Goal: Information Seeking & Learning: Learn about a topic

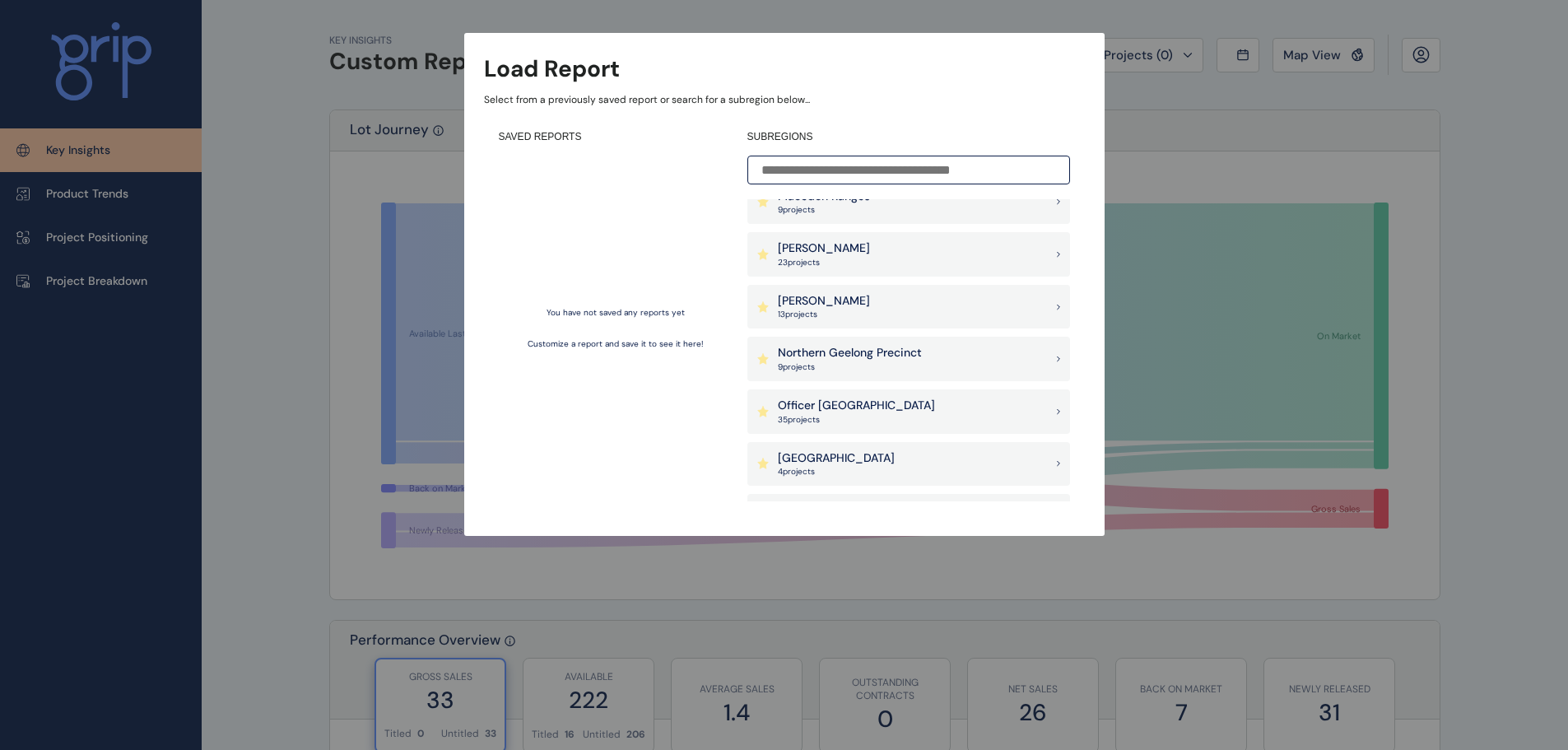
scroll to position [1153, 0]
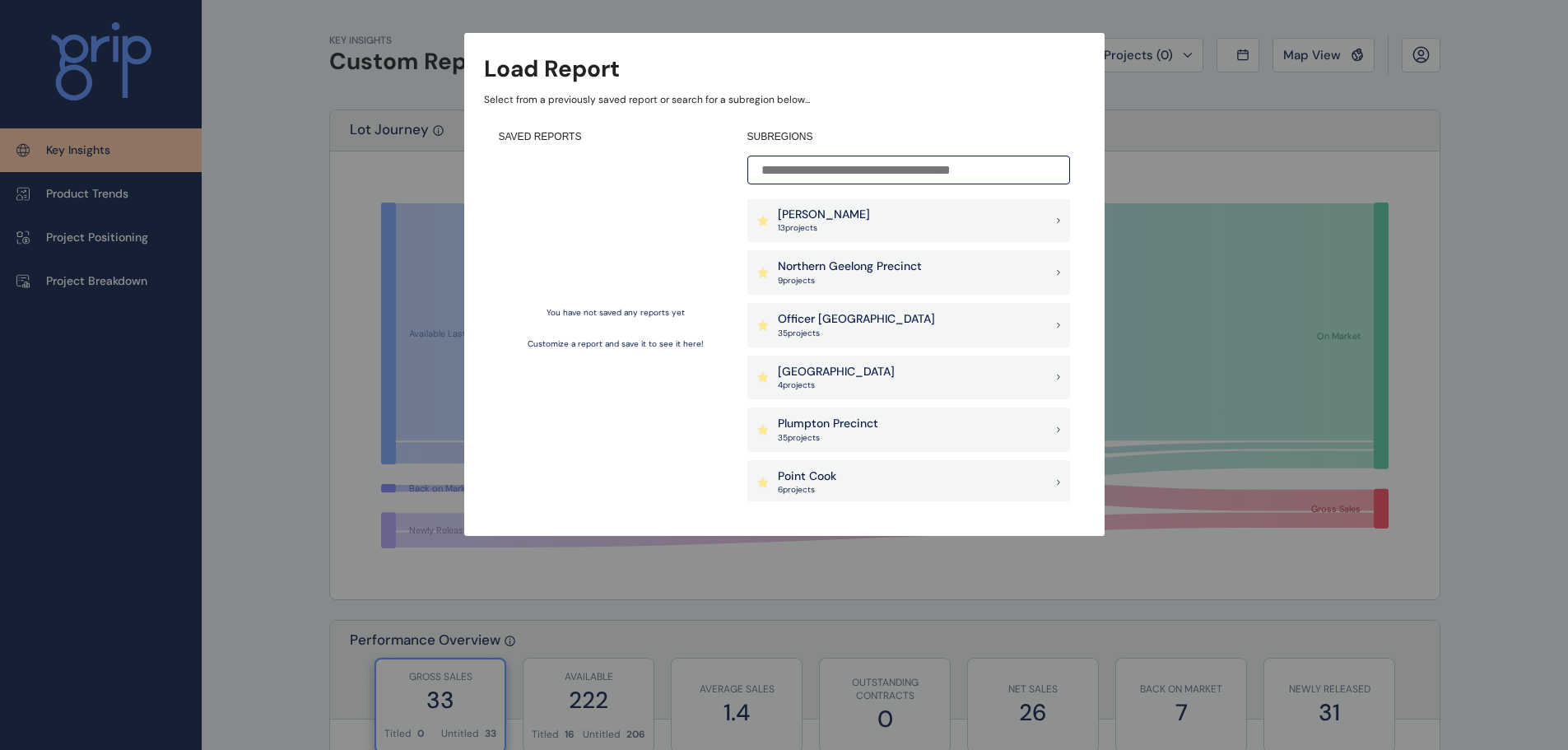
click at [906, 327] on div "Officer [PERSON_NAME] 35 project s" at bounding box center [908, 325] width 323 height 45
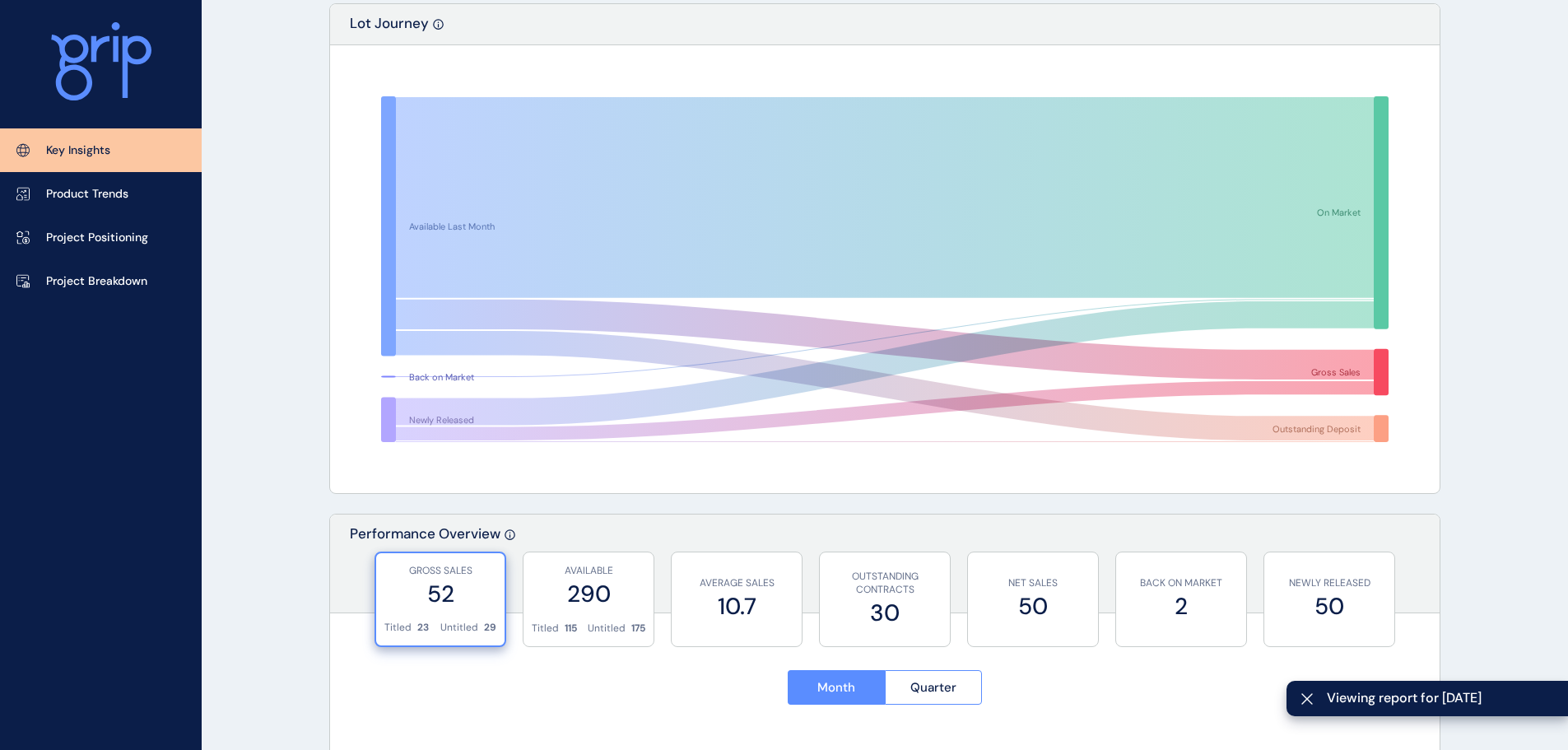
scroll to position [329, 0]
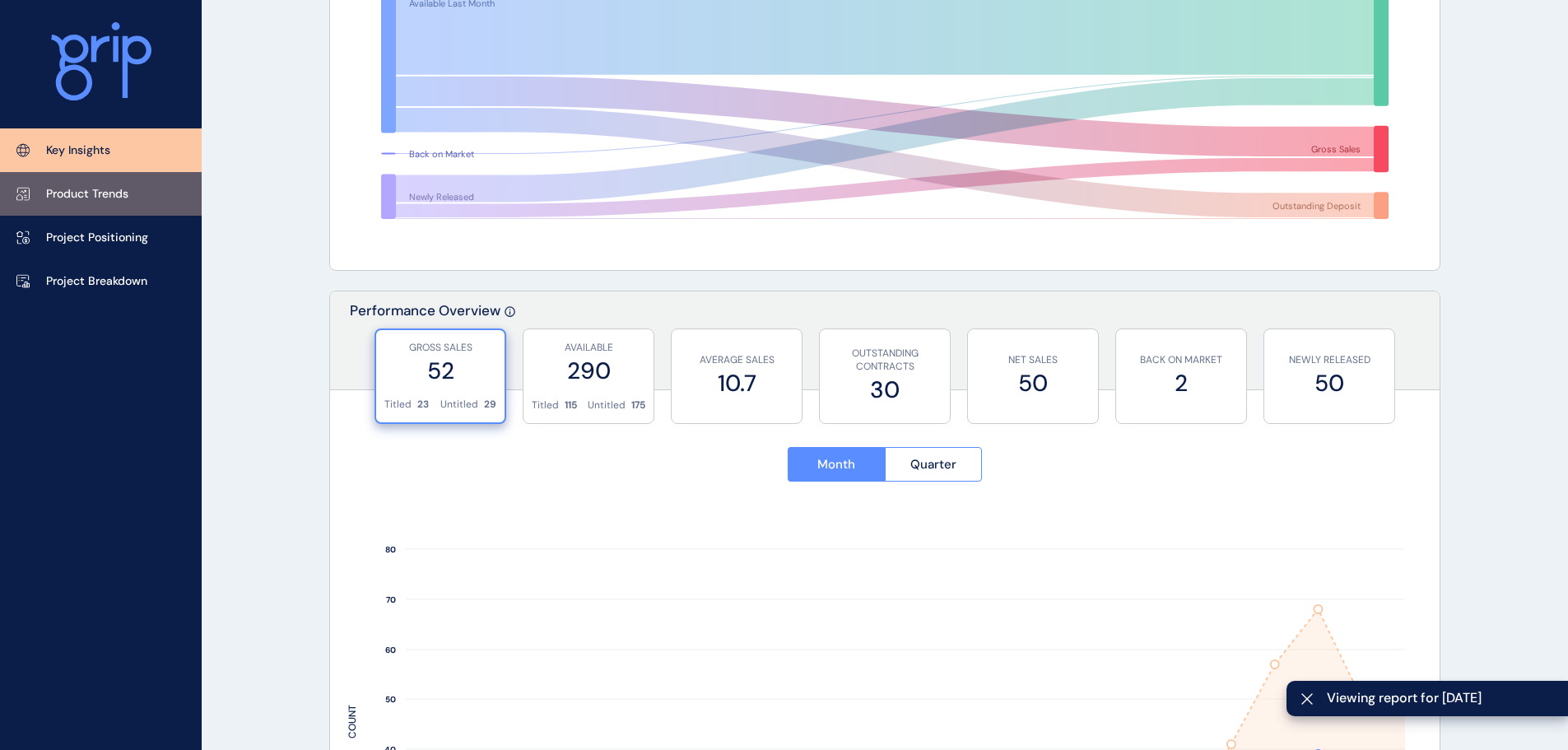
click at [112, 182] on link "Product Trends" at bounding box center [101, 194] width 202 height 44
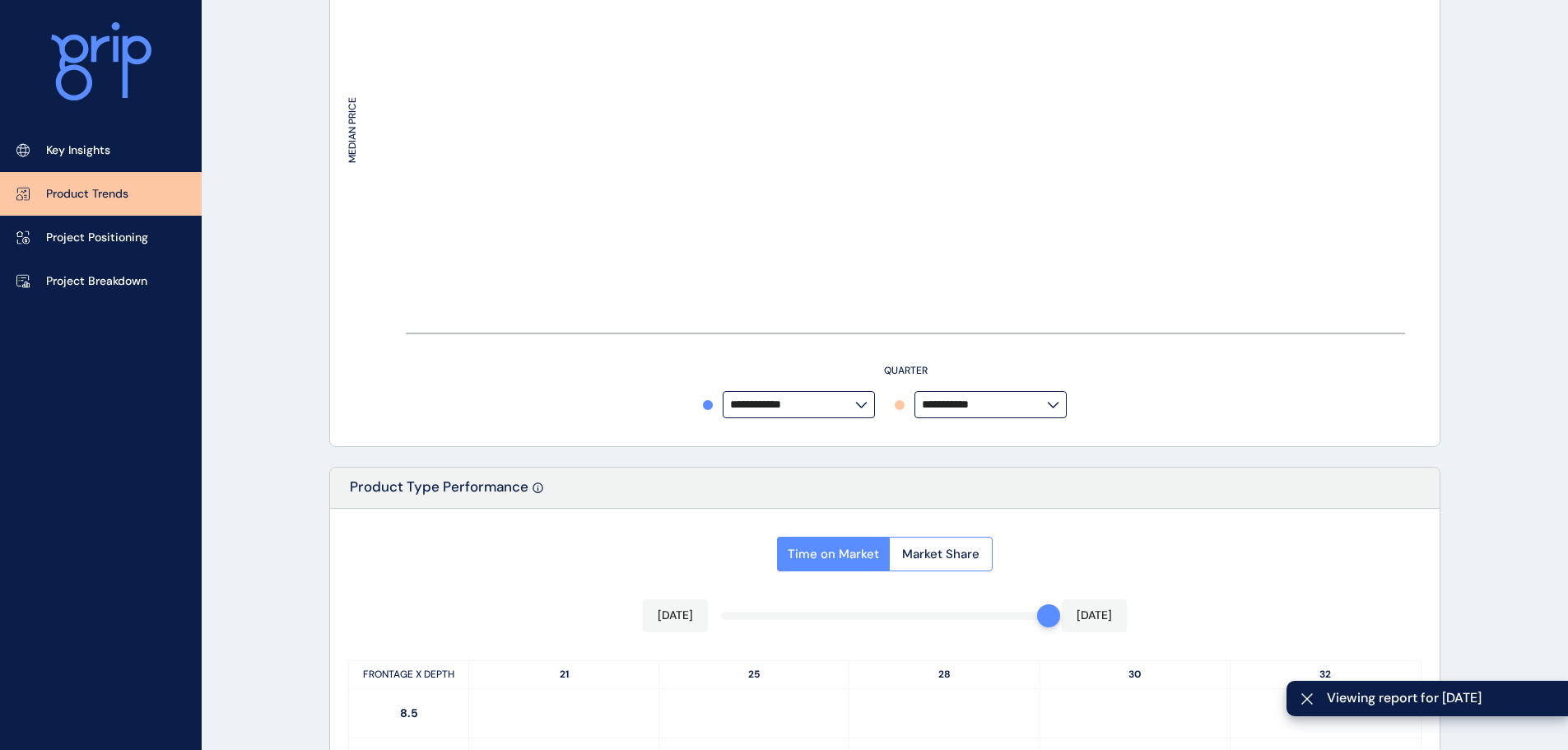
type input "**********"
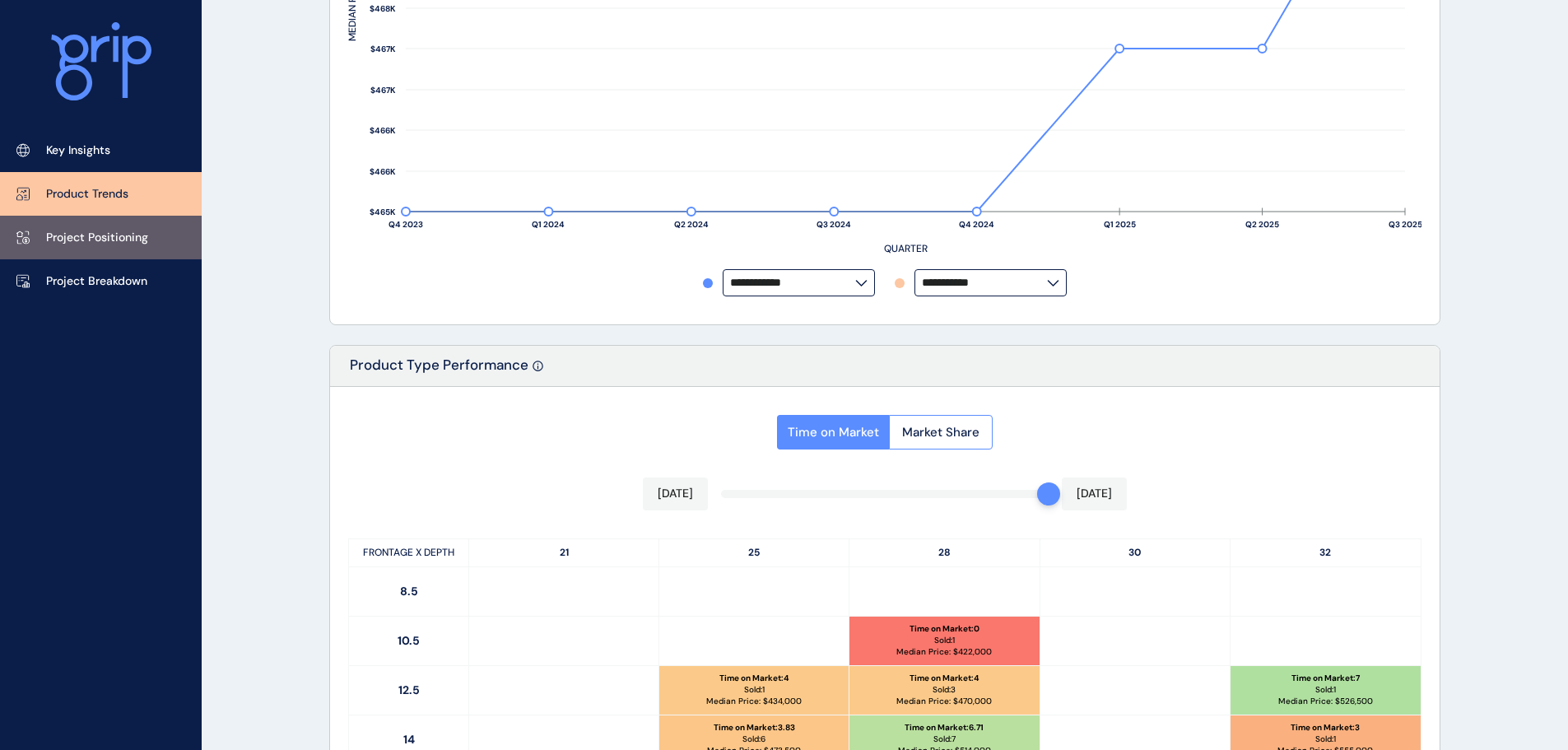
scroll to position [659, 0]
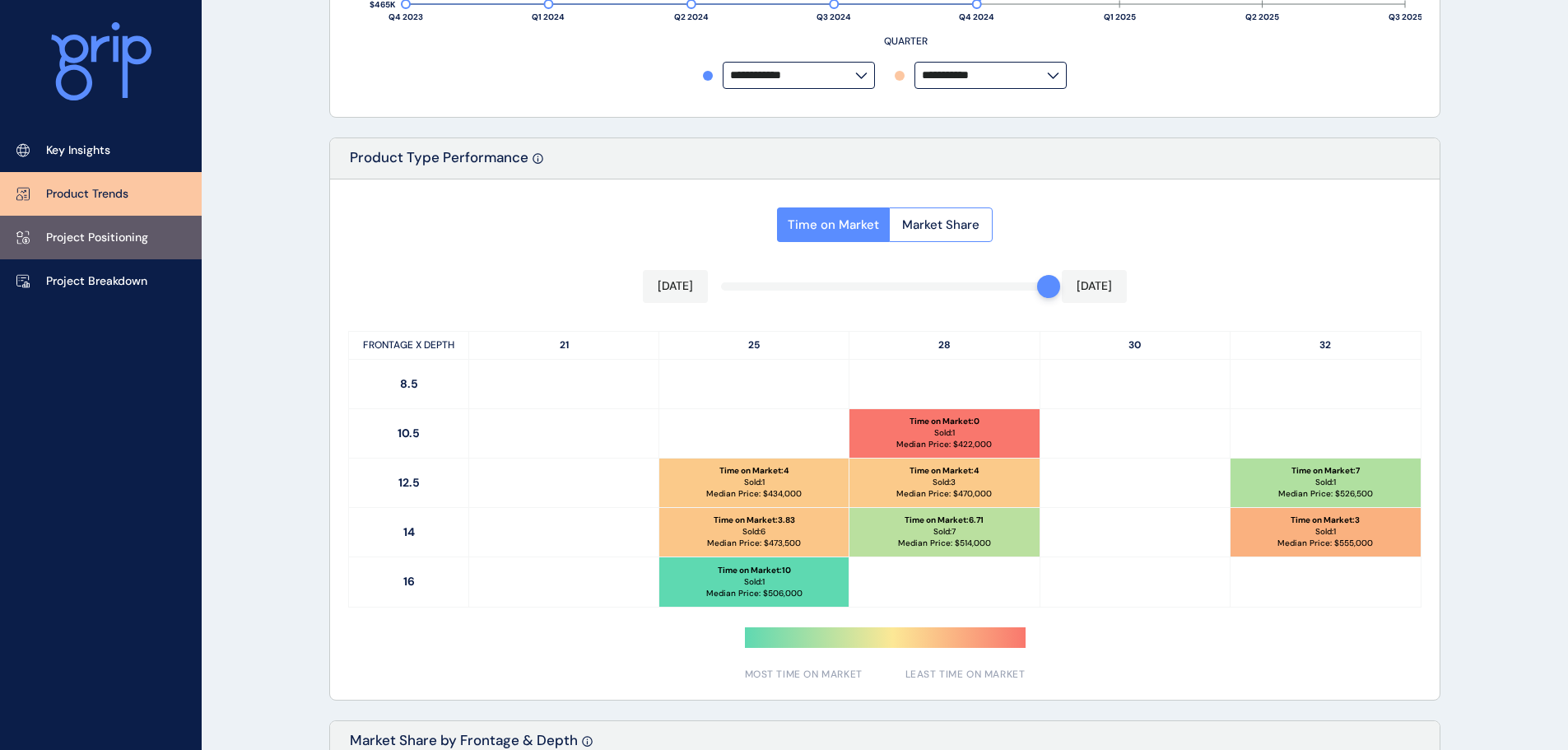
click at [117, 247] on link "Project Positioning" at bounding box center [101, 238] width 202 height 44
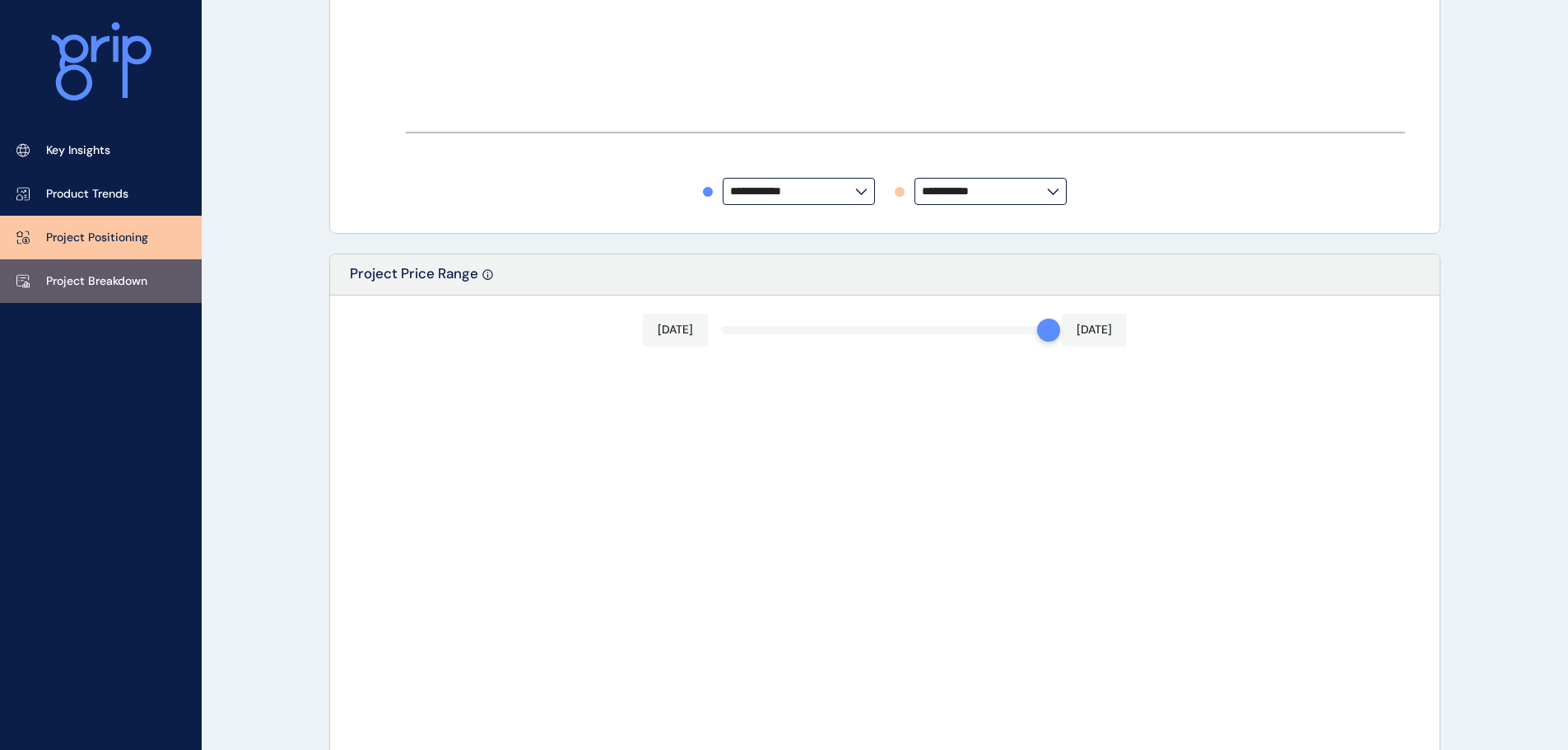
type input "**********"
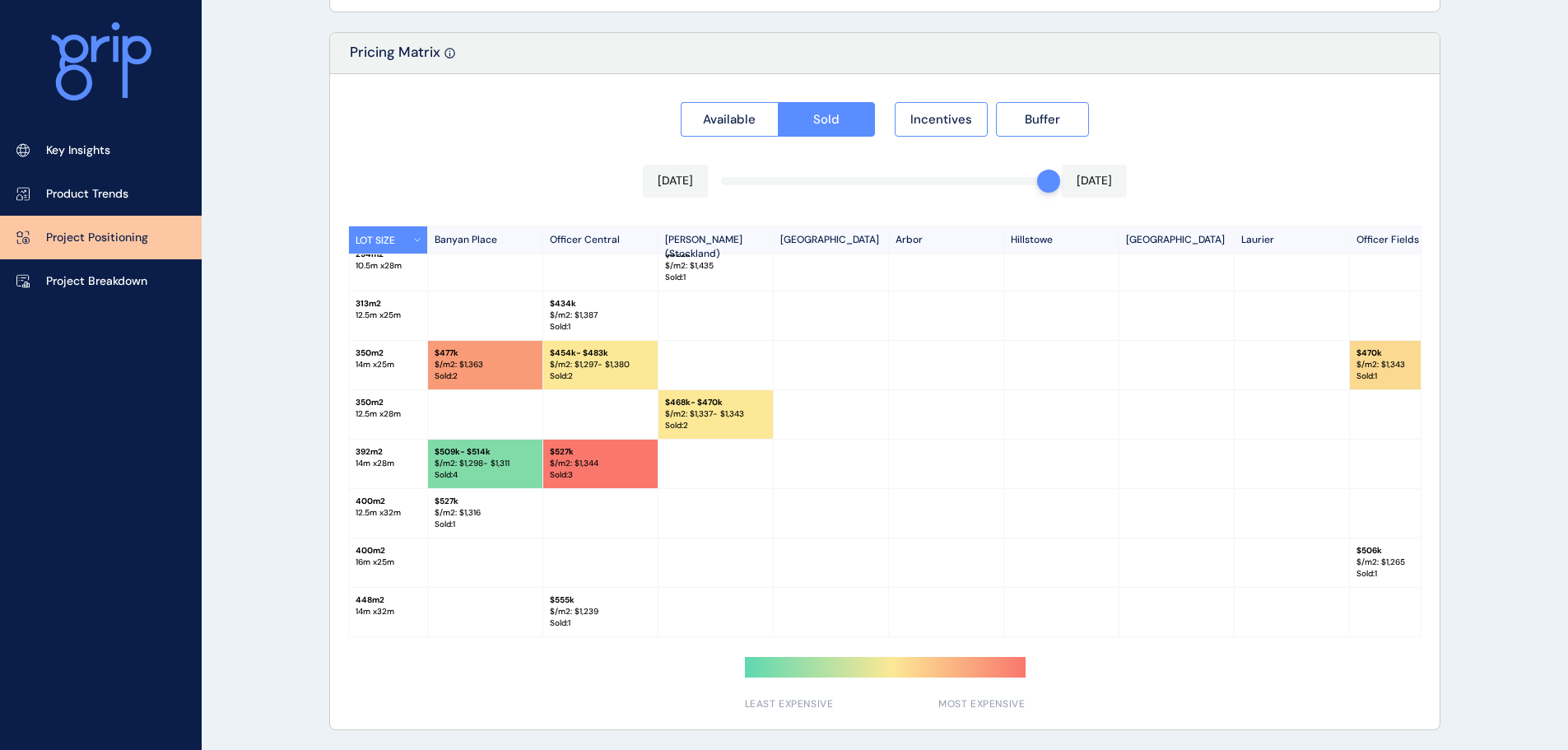
scroll to position [17, 0]
drag, startPoint x: 768, startPoint y: 631, endPoint x: 867, endPoint y: 631, distance: 99.0
click at [867, 631] on div "448 m2 14 m x 32 m $ 555k $/m2: $ 1,239 Sold : 1" at bounding box center [1080, 613] width 1462 height 49
click at [116, 274] on p "Project Breakdown" at bounding box center [96, 281] width 101 height 16
